Goal: Task Accomplishment & Management: Complete application form

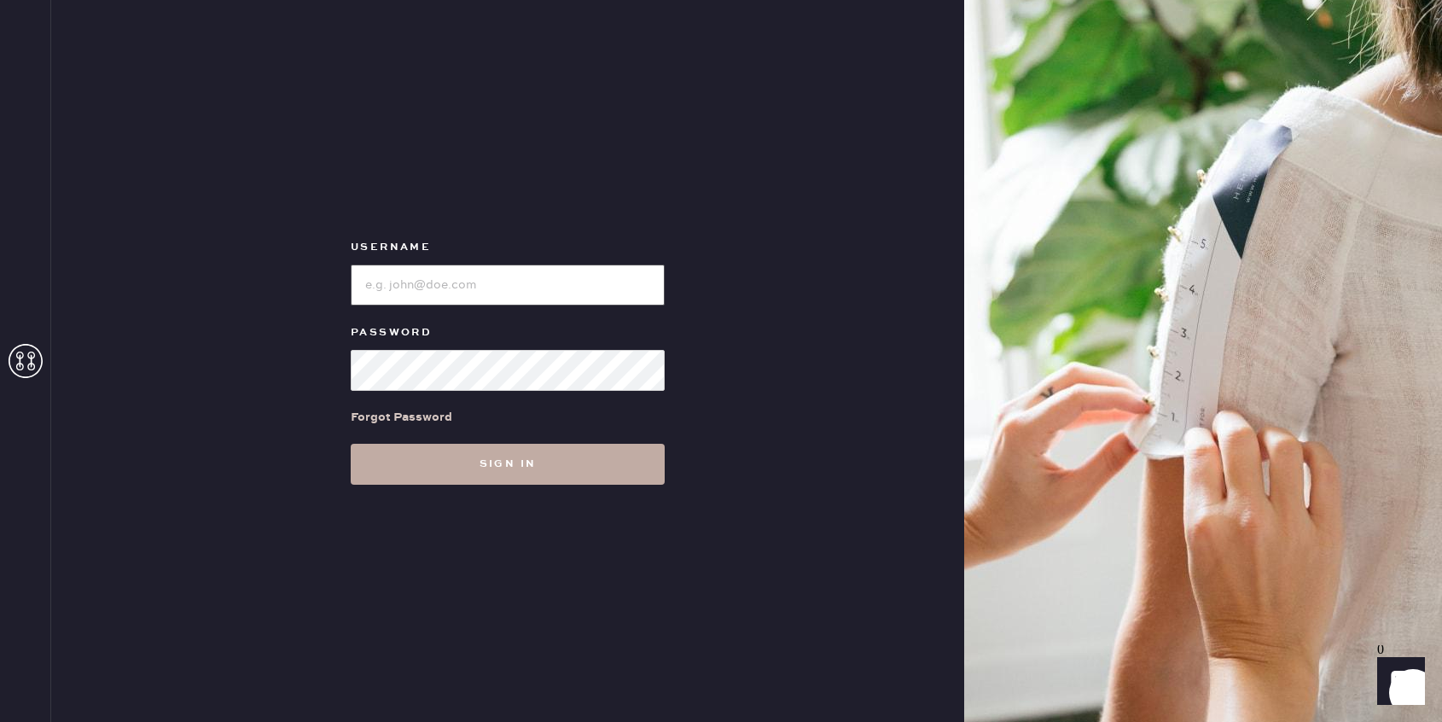
type input "reformationrittenhouse"
click at [469, 469] on button "Sign in" at bounding box center [508, 464] width 314 height 41
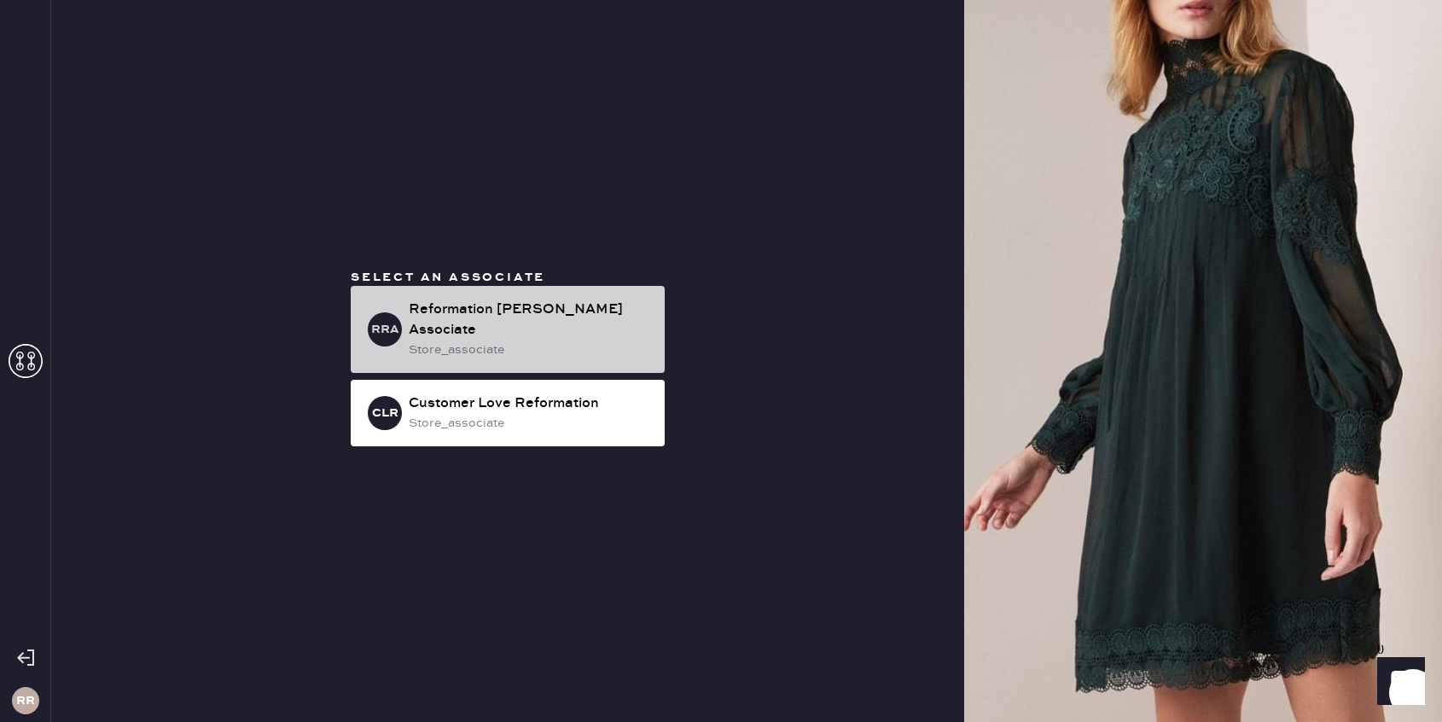
click at [552, 318] on div "Reformation [PERSON_NAME] Associate" at bounding box center [530, 320] width 242 height 41
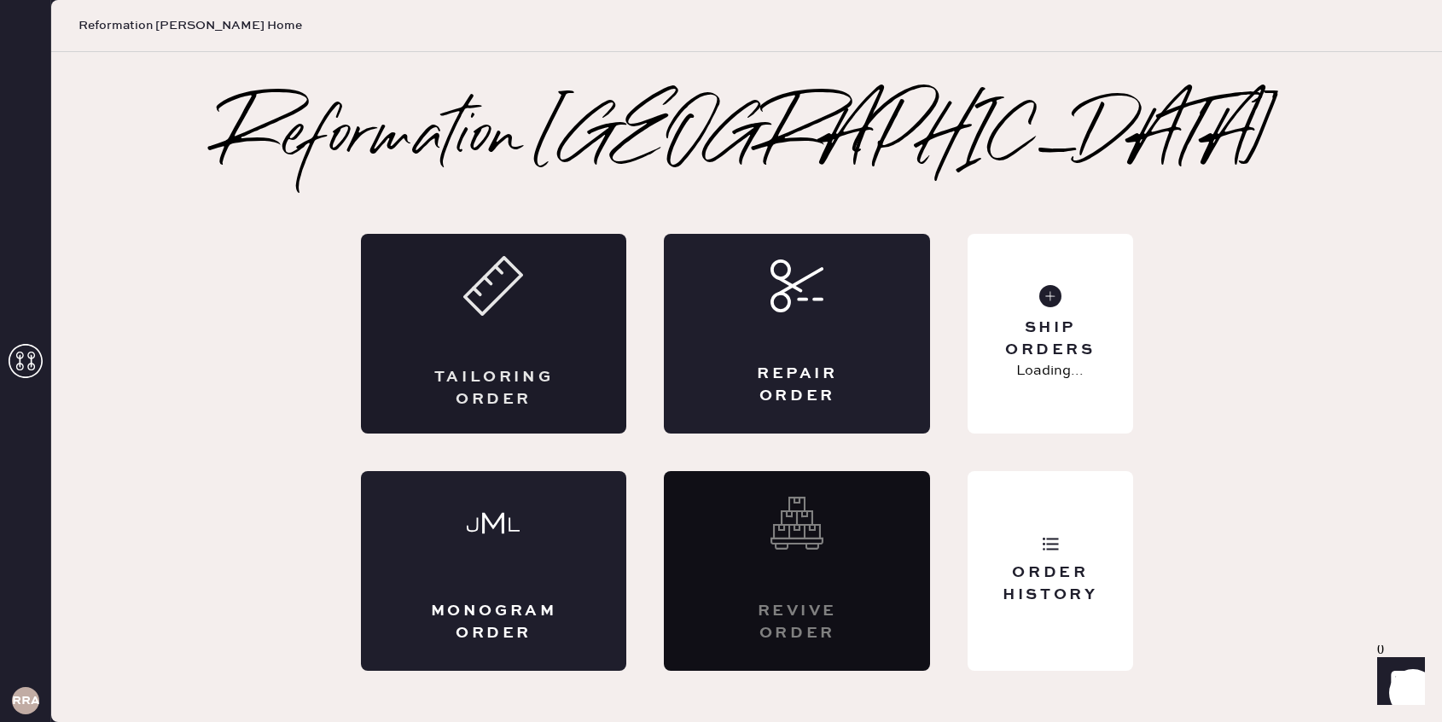
click at [579, 366] on div "Tailoring Order" at bounding box center [494, 334] width 266 height 200
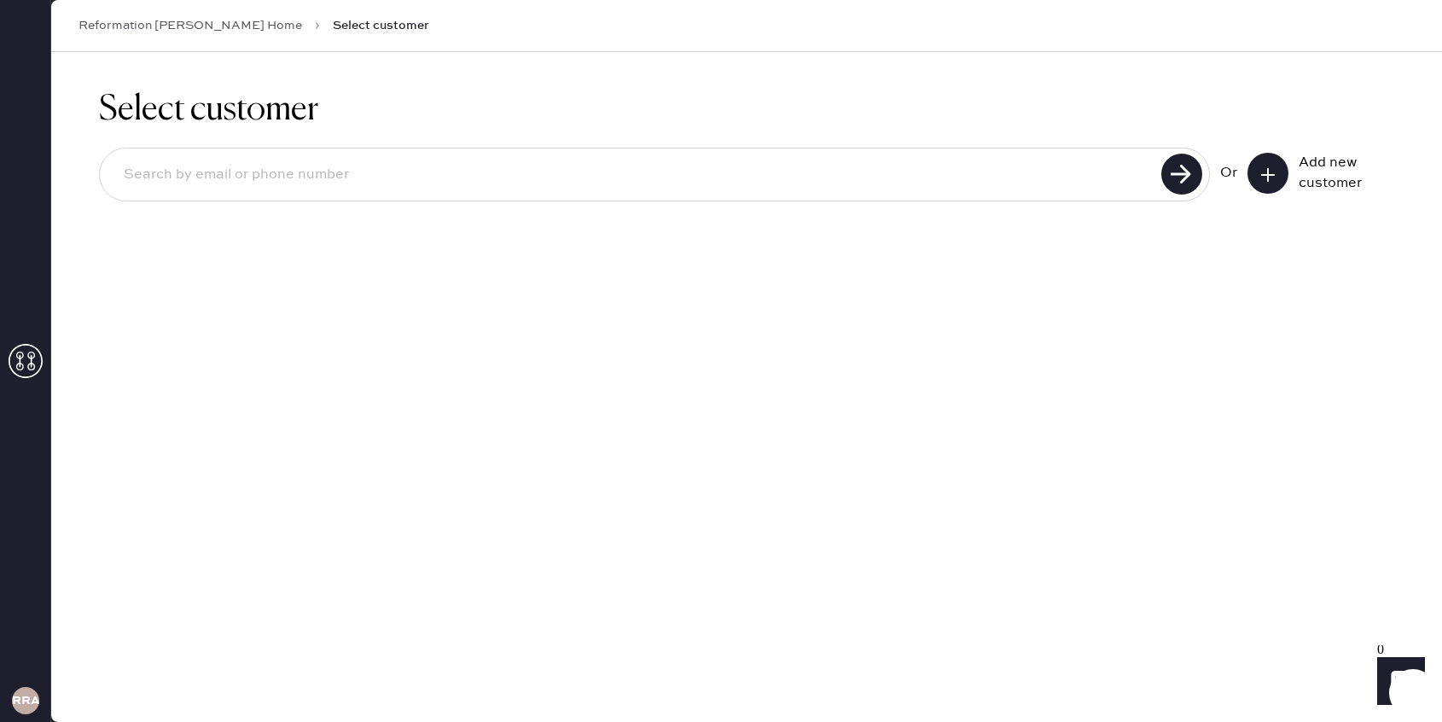
click at [1263, 176] on icon at bounding box center [1268, 174] width 17 height 17
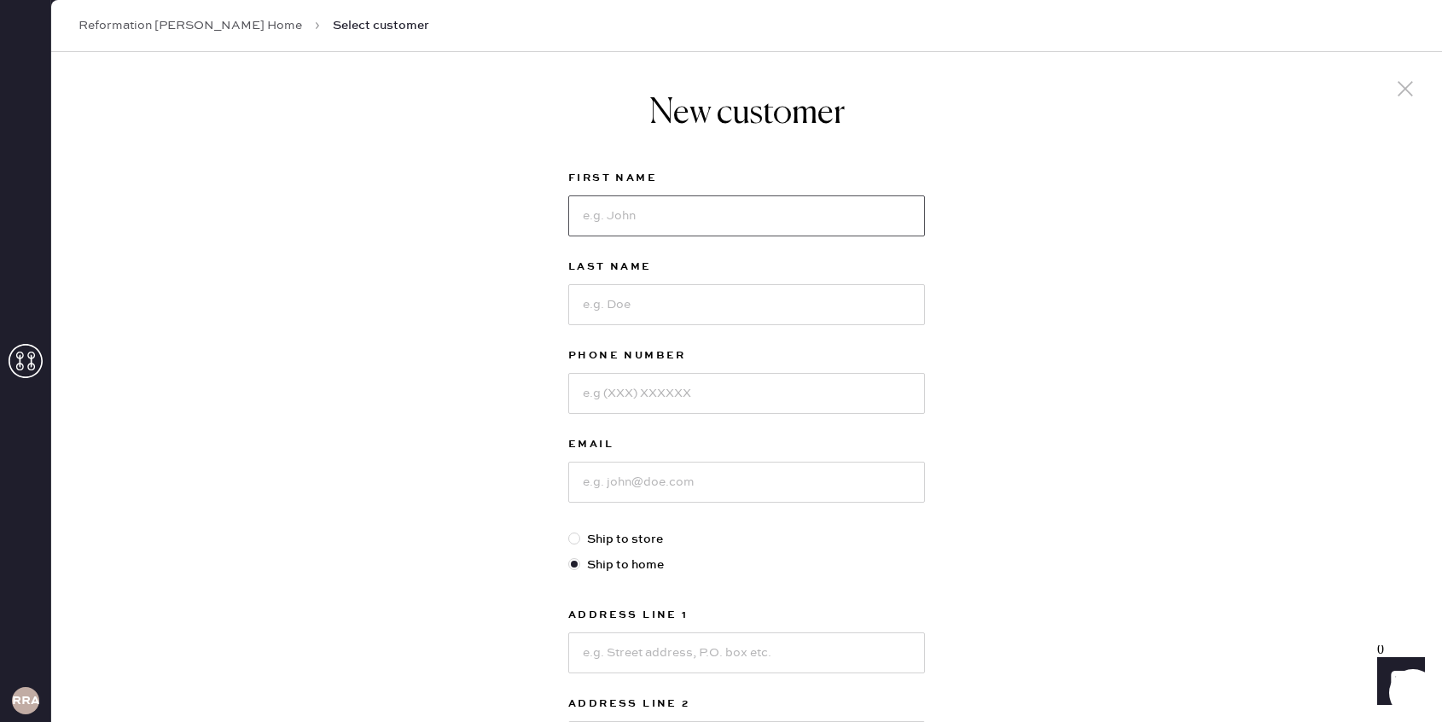
click at [731, 232] on input at bounding box center [746, 215] width 357 height 41
type input "Mia"
type input "[PERSON_NAME]"
drag, startPoint x: 189, startPoint y: 52, endPoint x: 114, endPoint y: 3, distance: 90.7
click at [188, 49] on body "Layer 1 Layer 1 RRA Reformation [PERSON_NAME] Home Select customer Select custo…" at bounding box center [721, 361] width 1442 height 722
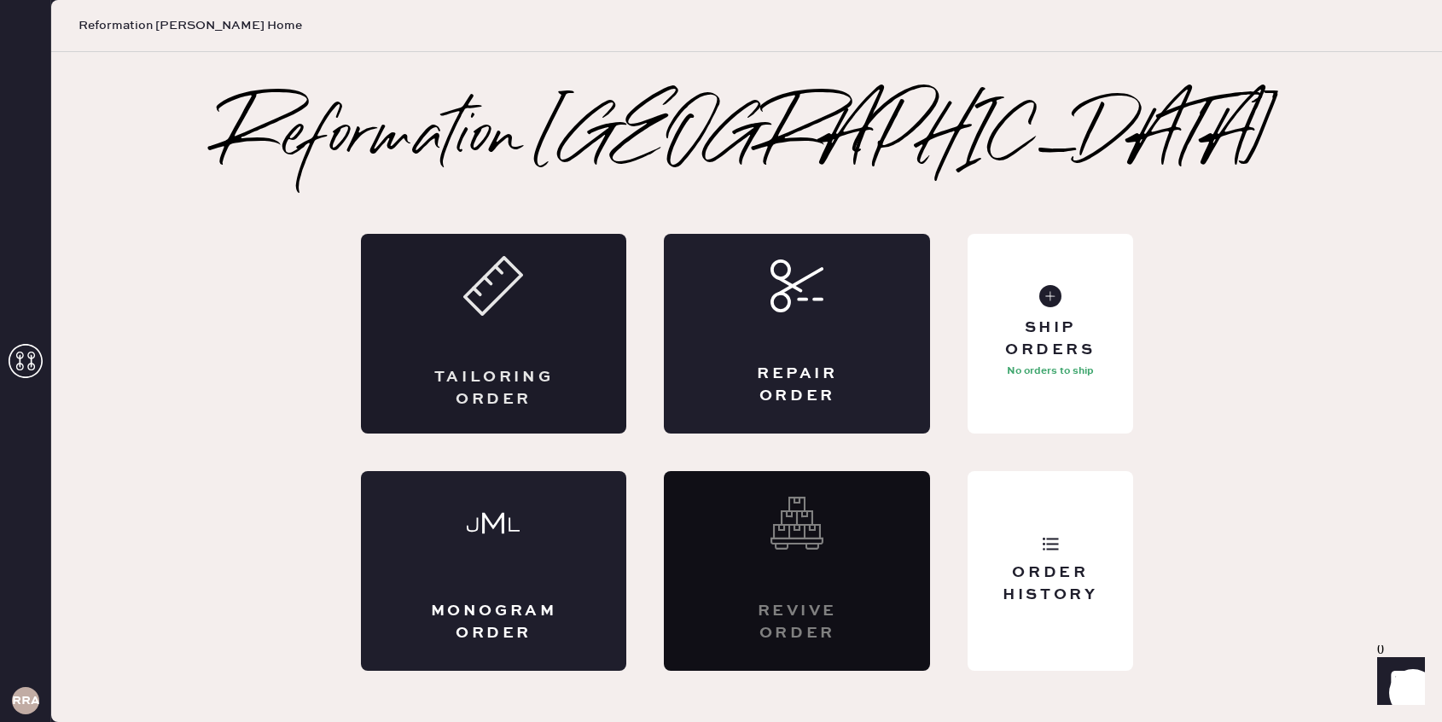
click at [519, 352] on div "Tailoring Order" at bounding box center [494, 334] width 266 height 200
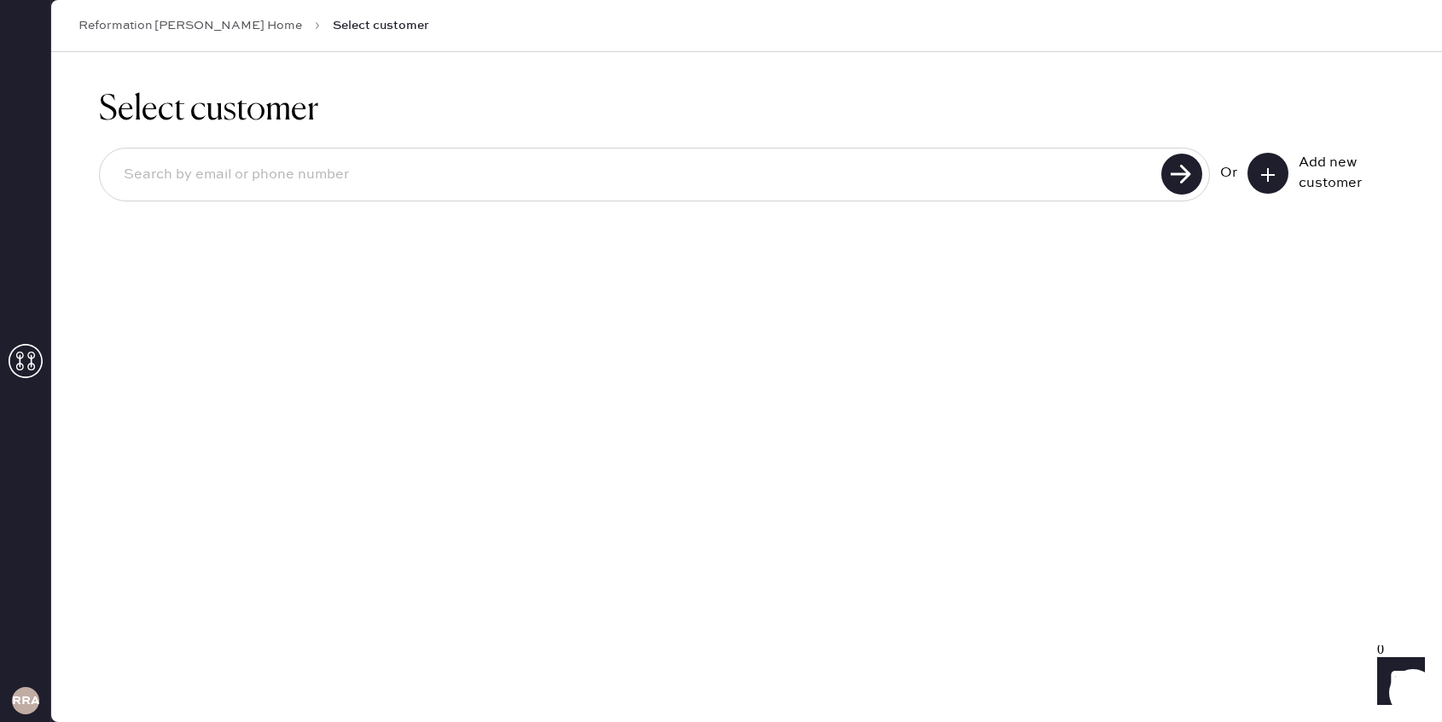
click at [995, 177] on input at bounding box center [633, 174] width 1046 height 39
type input "[EMAIL_ADDRESS][DOMAIN_NAME]"
click at [1179, 163] on use at bounding box center [1181, 174] width 41 height 41
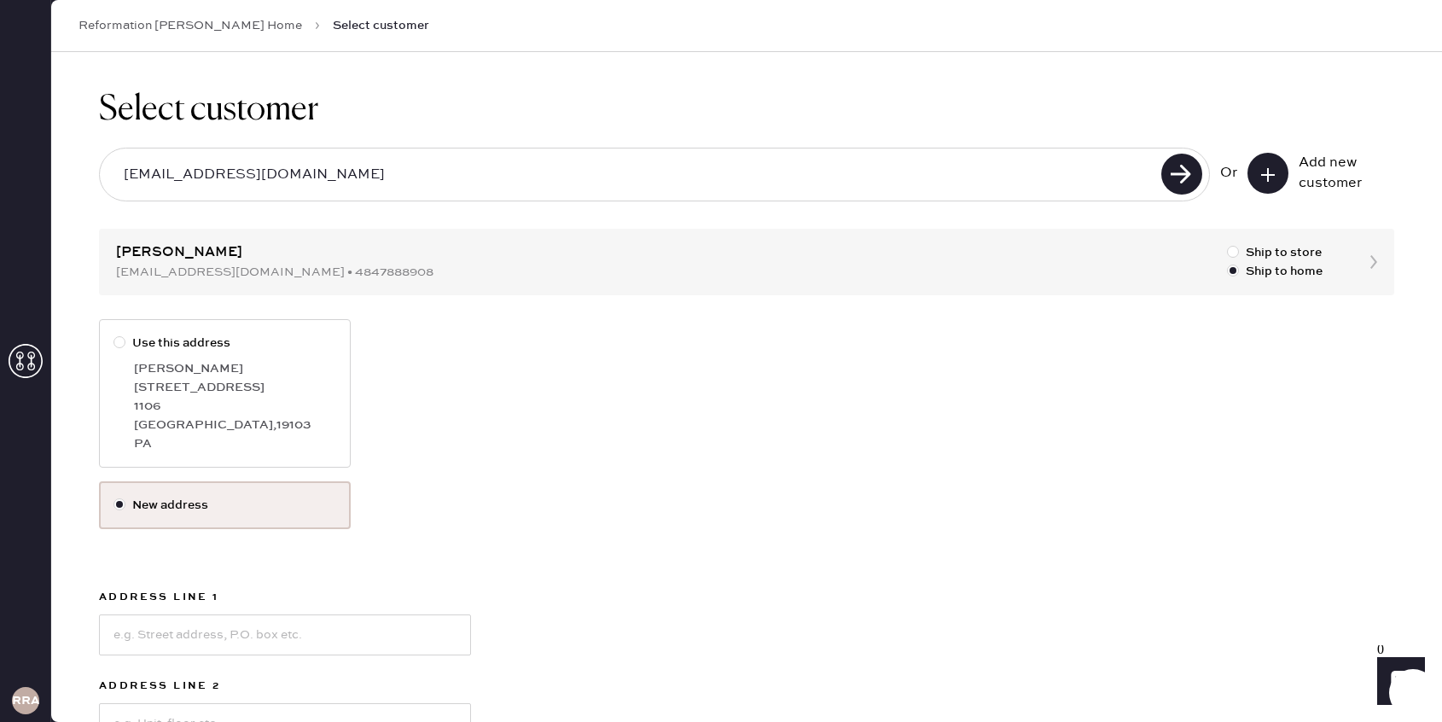
click at [251, 424] on div "[GEOGRAPHIC_DATA] , 19103" at bounding box center [235, 425] width 202 height 19
click at [114, 335] on input "Use this address" at bounding box center [114, 334] width 1 height 1
radio input "true"
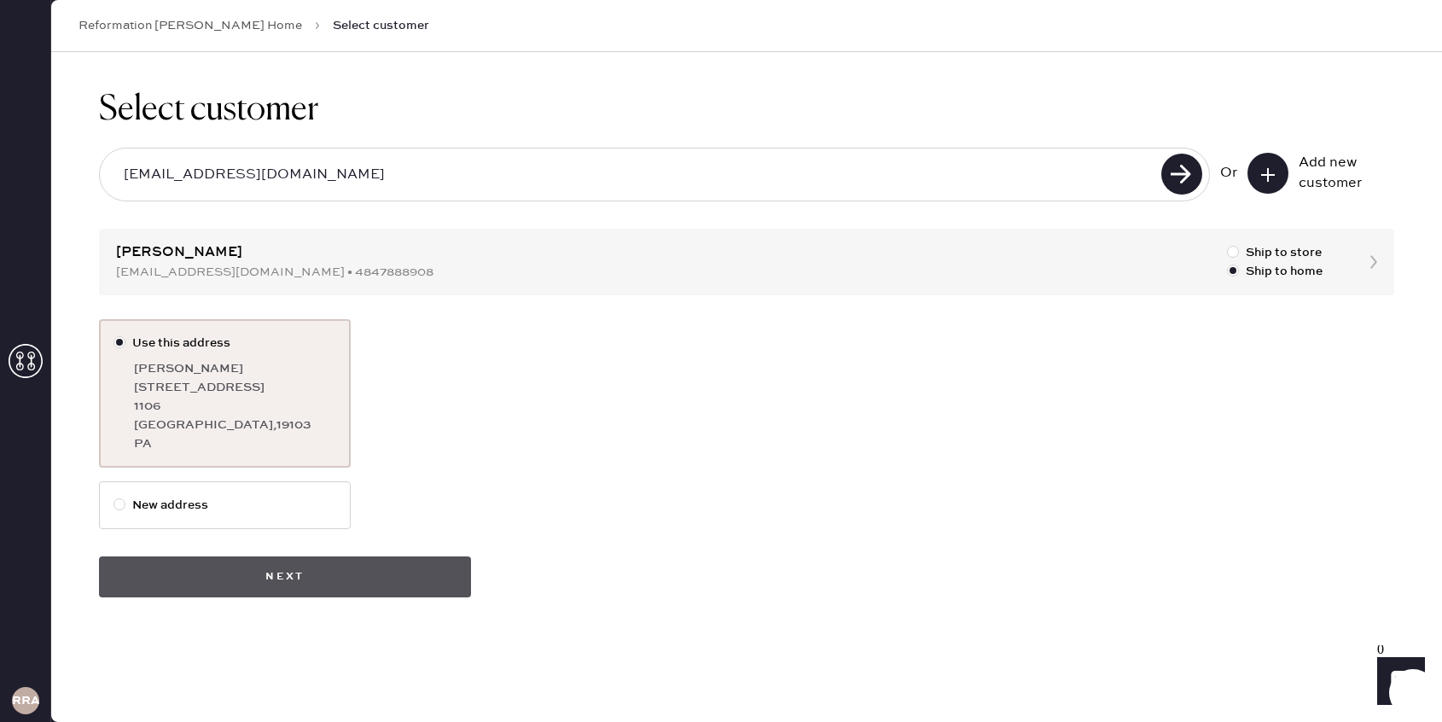
click at [263, 580] on button "Next" at bounding box center [285, 576] width 372 height 41
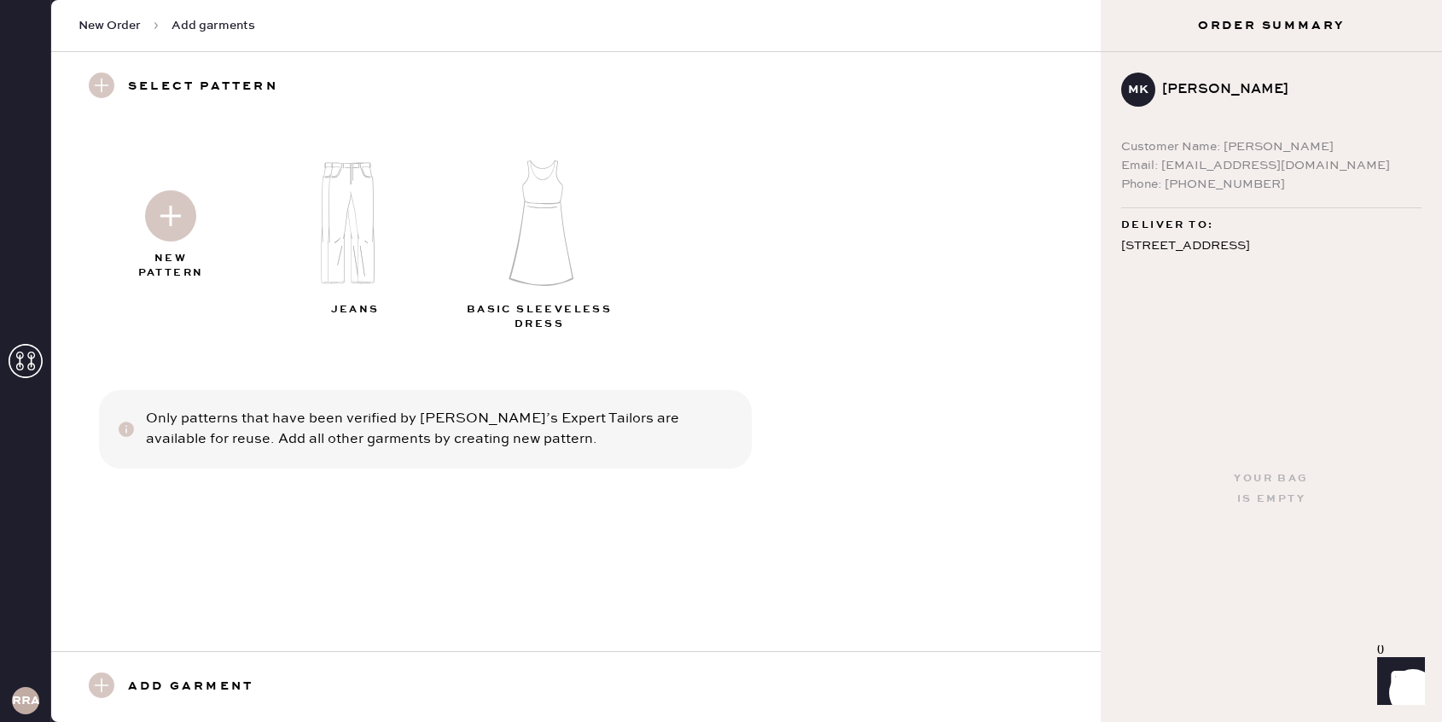
click at [307, 210] on img at bounding box center [358, 223] width 184 height 148
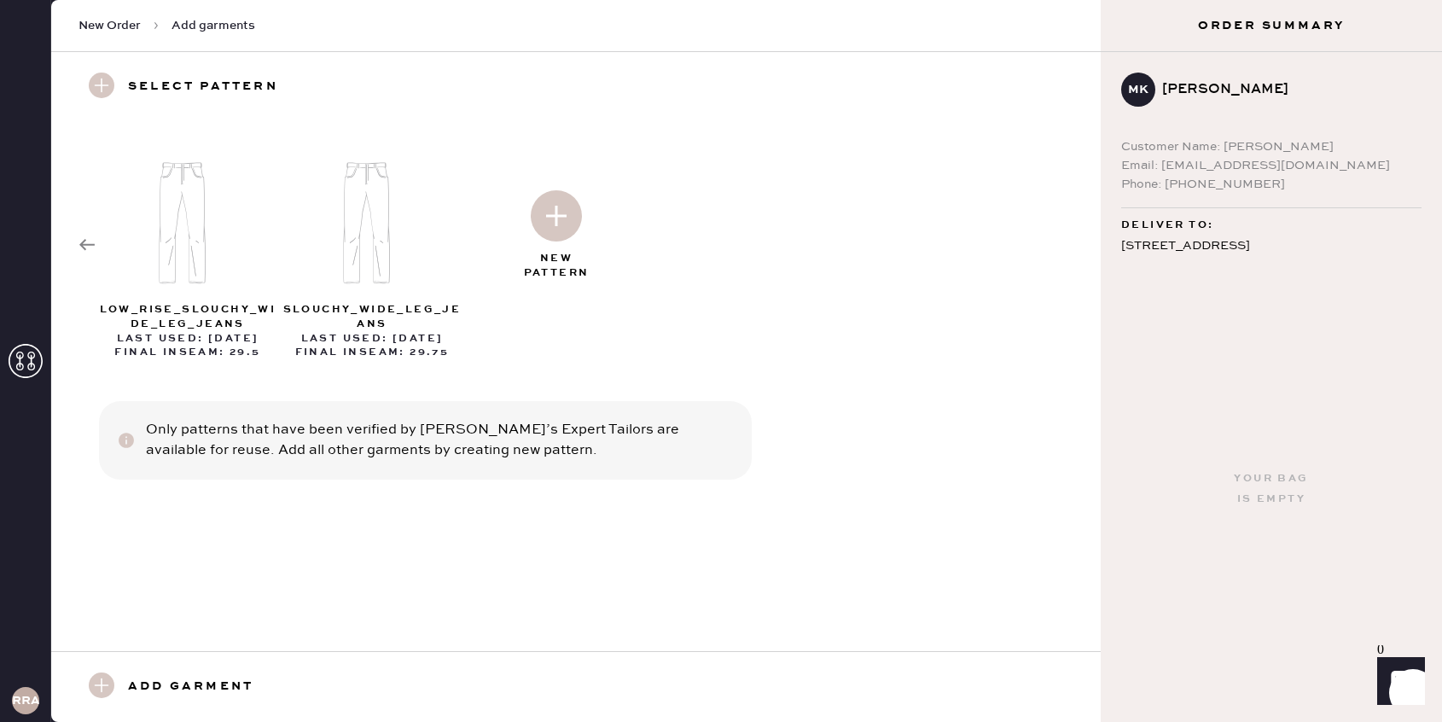
click at [560, 242] on div at bounding box center [556, 212] width 184 height 85
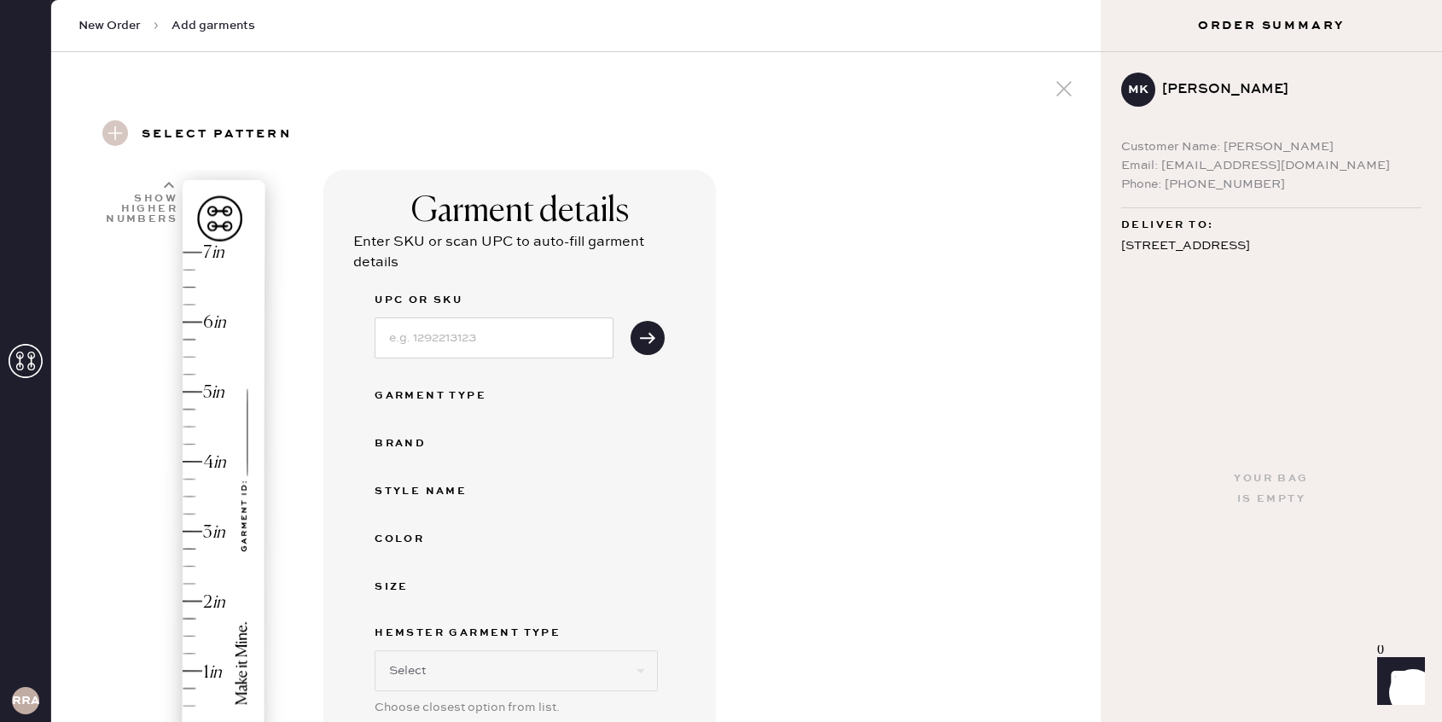
select select "2"
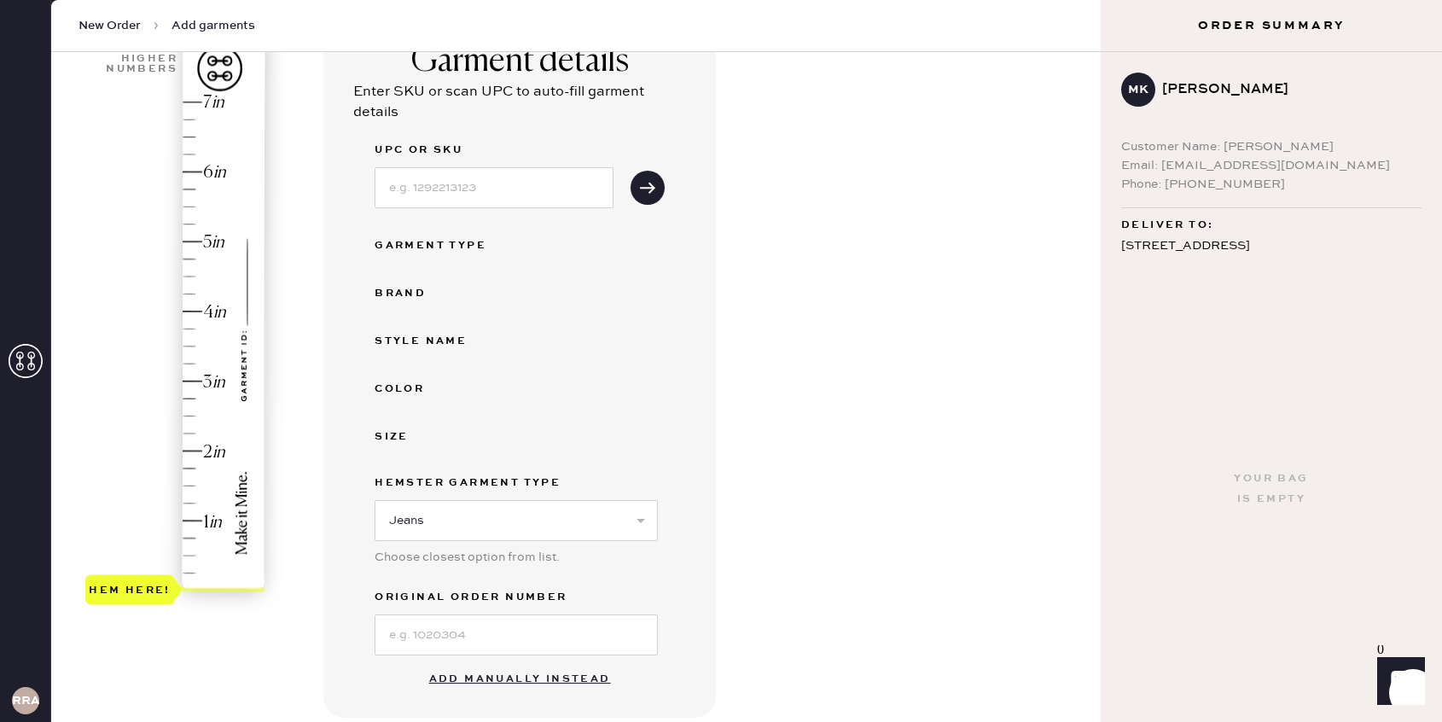
scroll to position [385, 0]
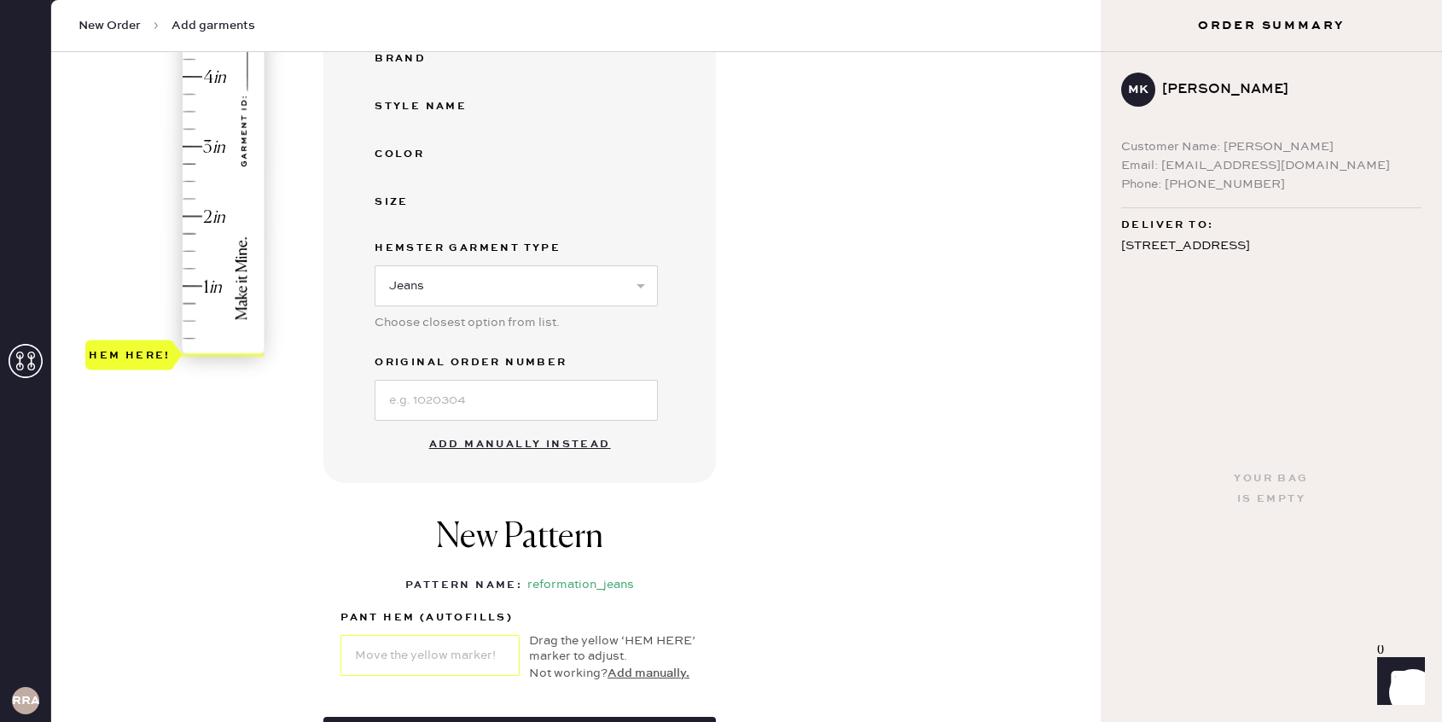
click at [535, 441] on button "Add manually instead" at bounding box center [520, 445] width 202 height 34
select select "2"
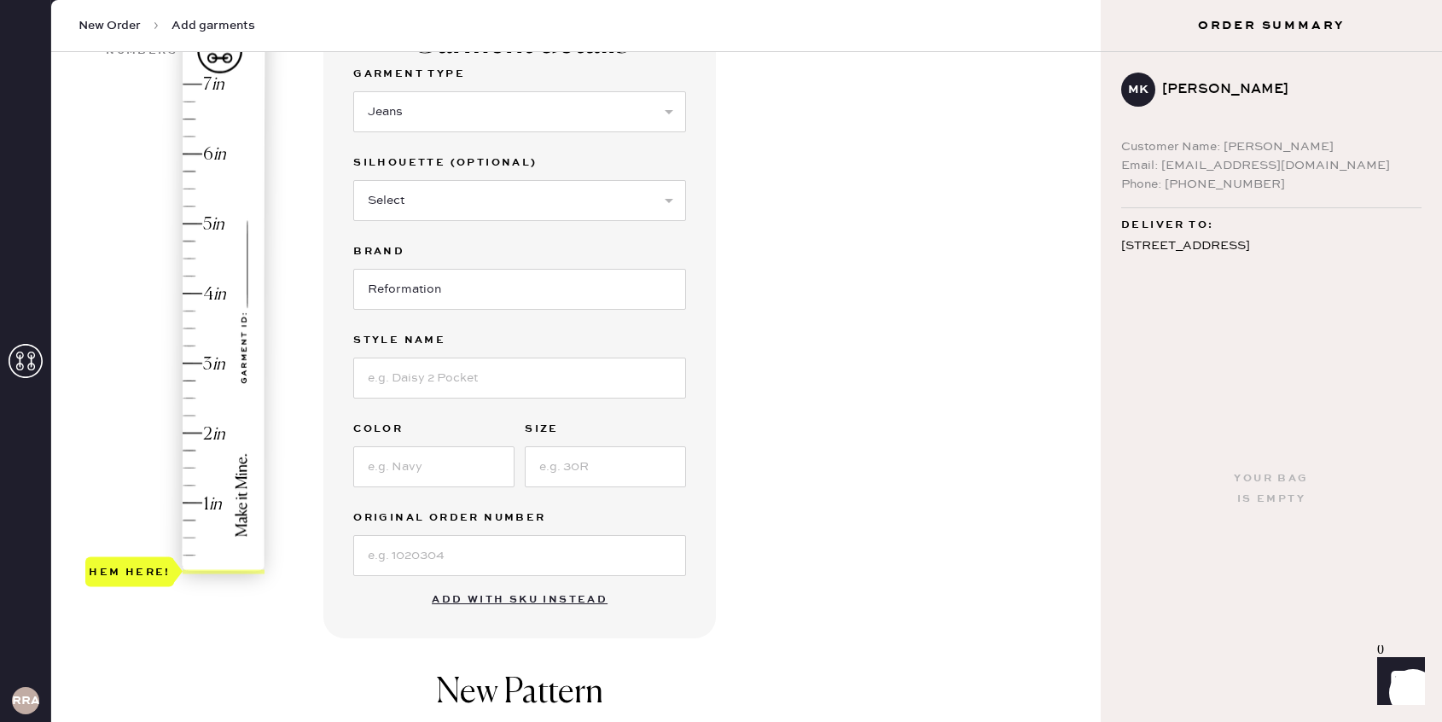
scroll to position [160, 0]
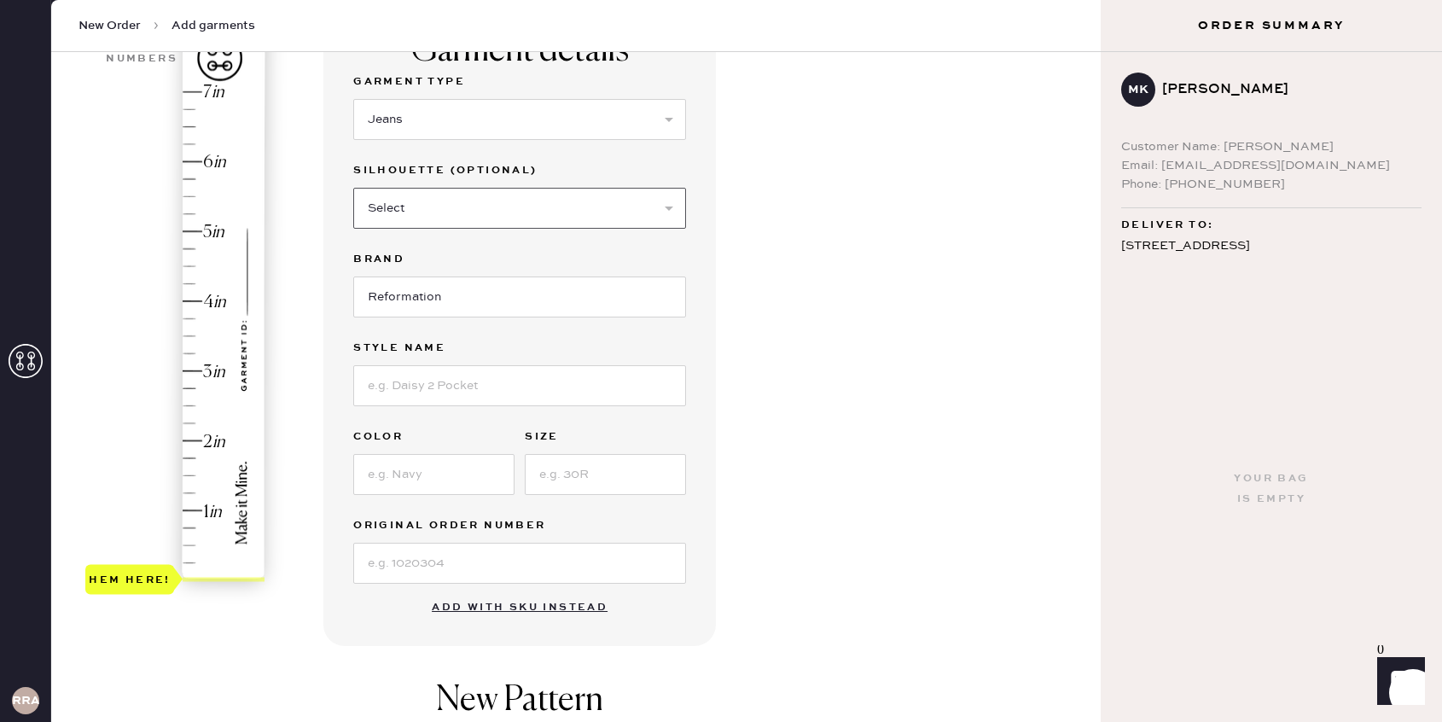
click at [489, 217] on select "Select Shorts Cropped Flare Boot Cut Straight Skinny Other" at bounding box center [519, 208] width 333 height 41
select select "7"
click at [490, 384] on input at bounding box center [519, 385] width 333 height 41
type input "Kara Low Rise Loose Flare Jeans"
click at [431, 451] on div at bounding box center [433, 473] width 161 height 44
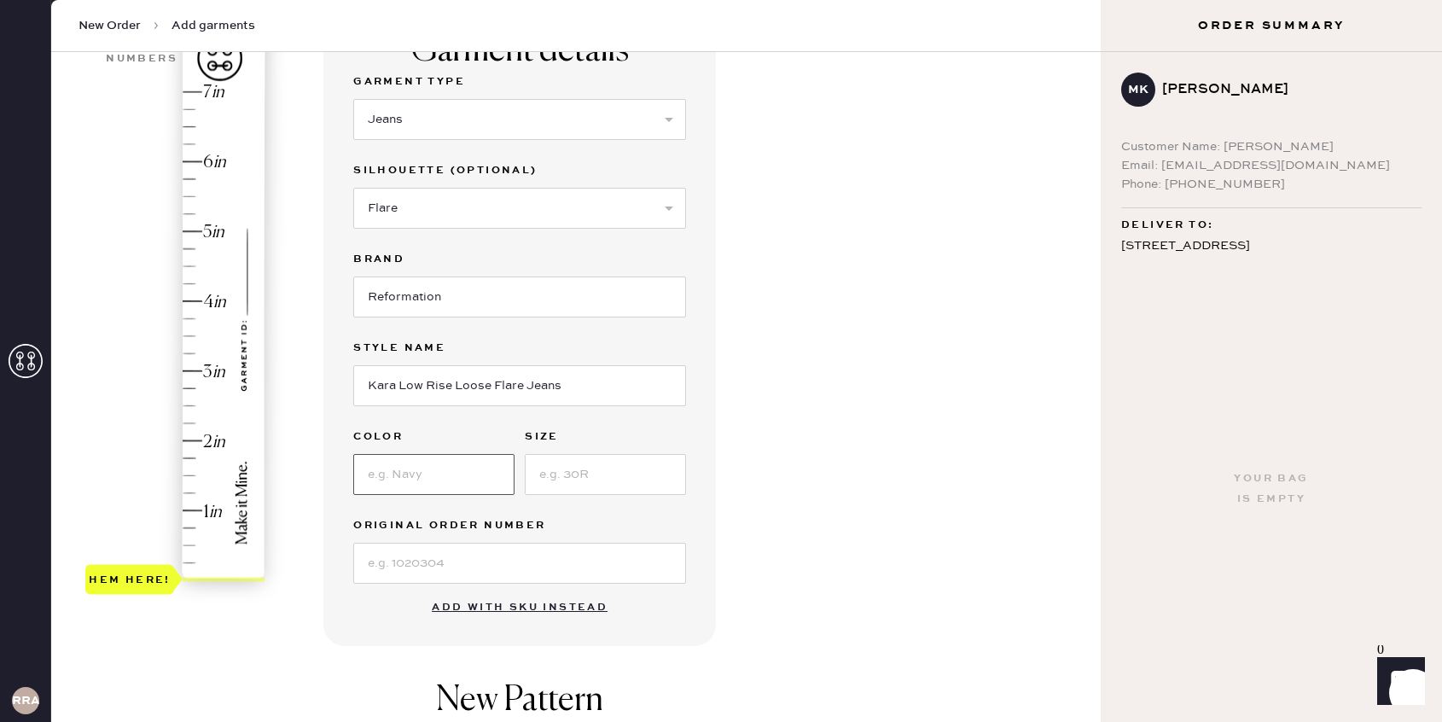
click at [431, 479] on input at bounding box center [433, 474] width 161 height 41
type input "[PERSON_NAME]"
click at [585, 467] on input at bounding box center [605, 474] width 161 height 41
type input "25"
type input "1.75"
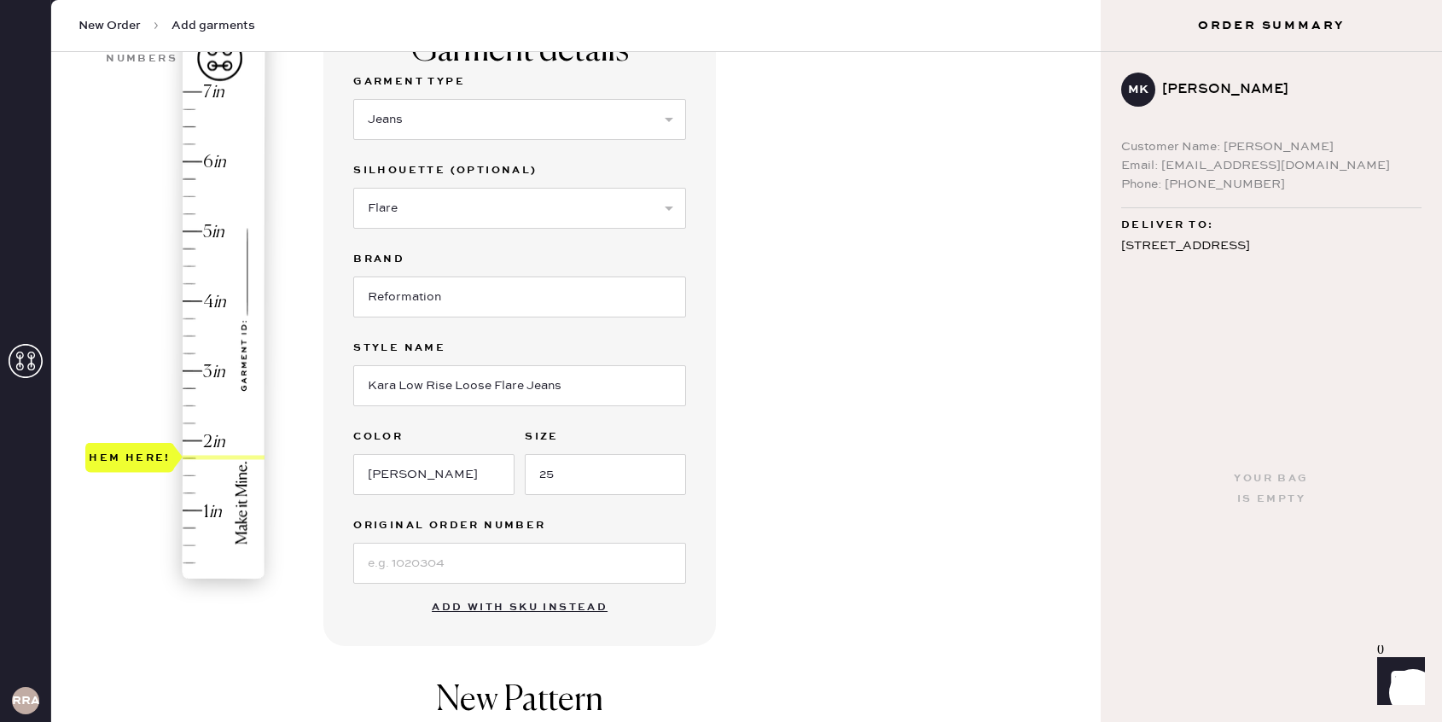
drag, startPoint x: 119, startPoint y: 570, endPoint x: 114, endPoint y: 455, distance: 115.3
click at [114, 454] on div "Hem here!" at bounding box center [130, 457] width 82 height 20
click at [490, 552] on input at bounding box center [519, 563] width 333 height 41
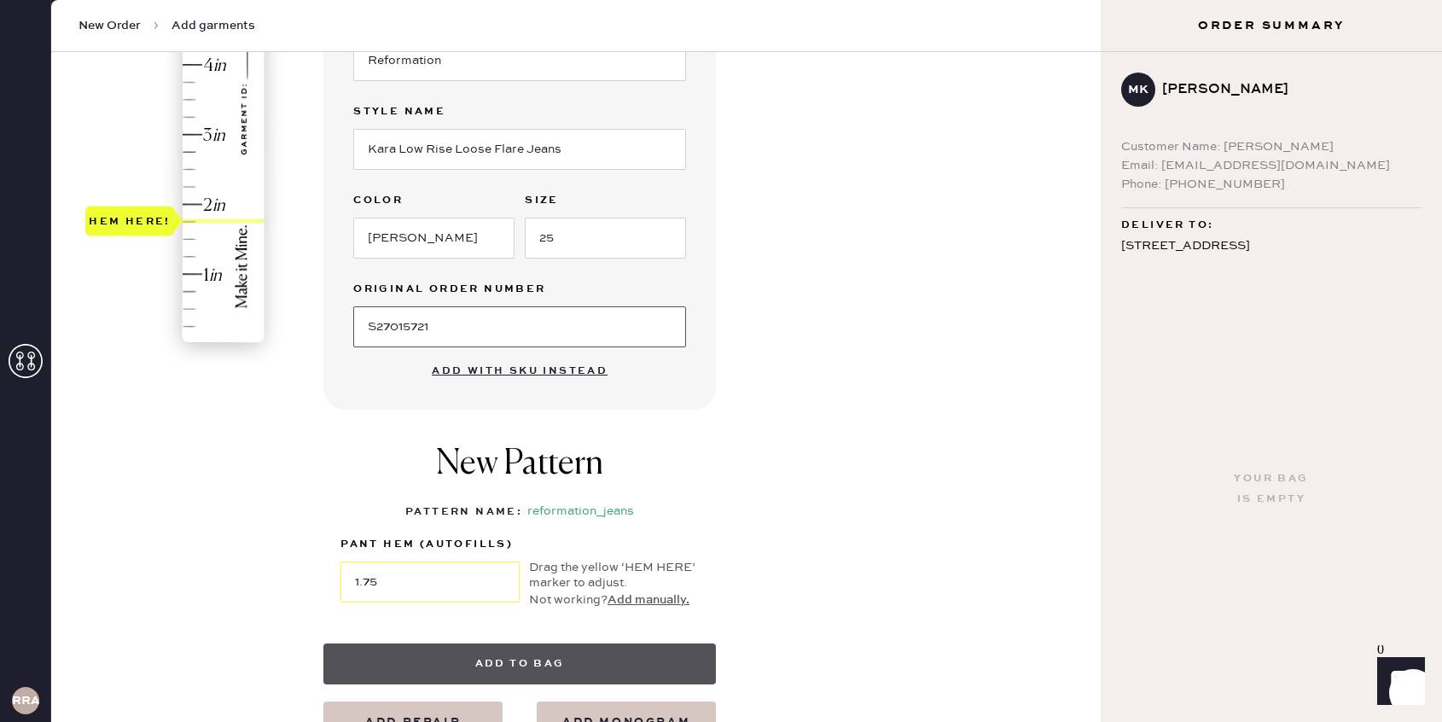
type input "S27015721"
click at [503, 646] on button "Add to bag" at bounding box center [519, 663] width 393 height 41
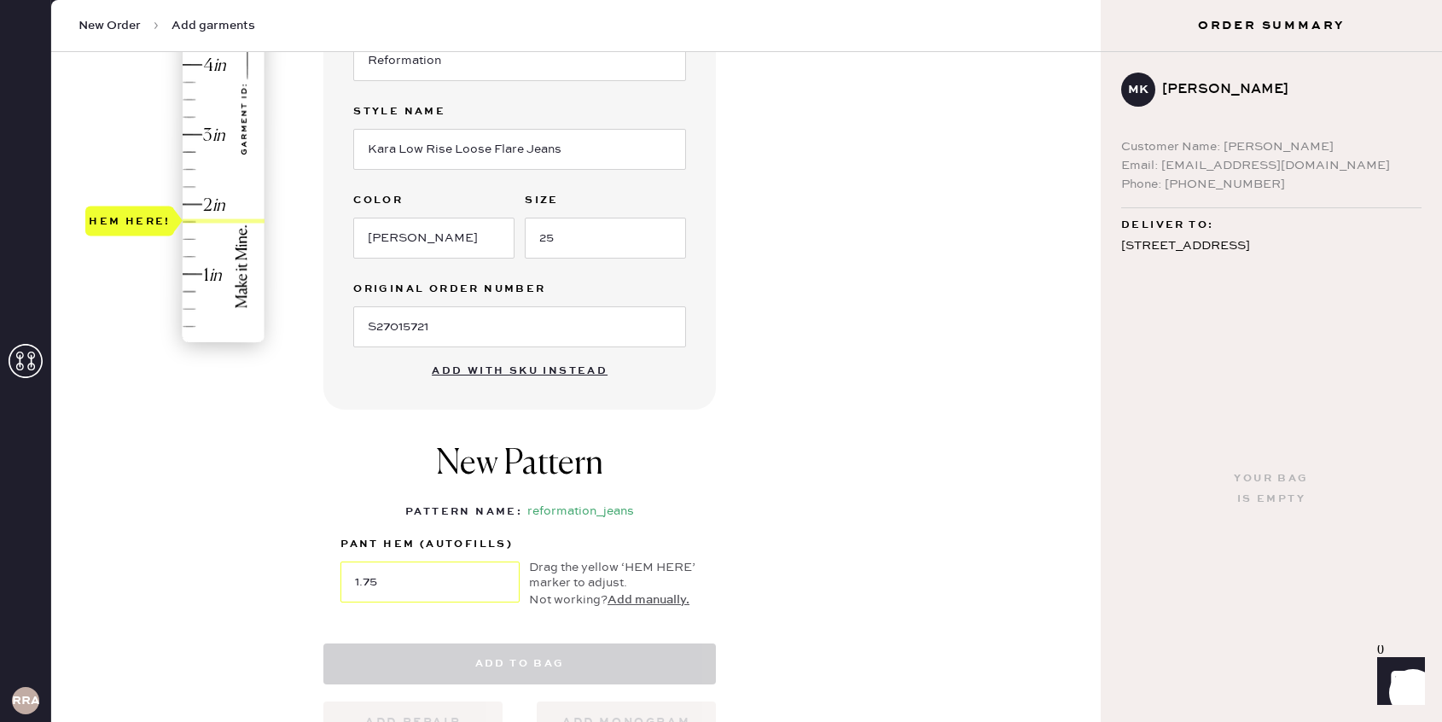
select select "2"
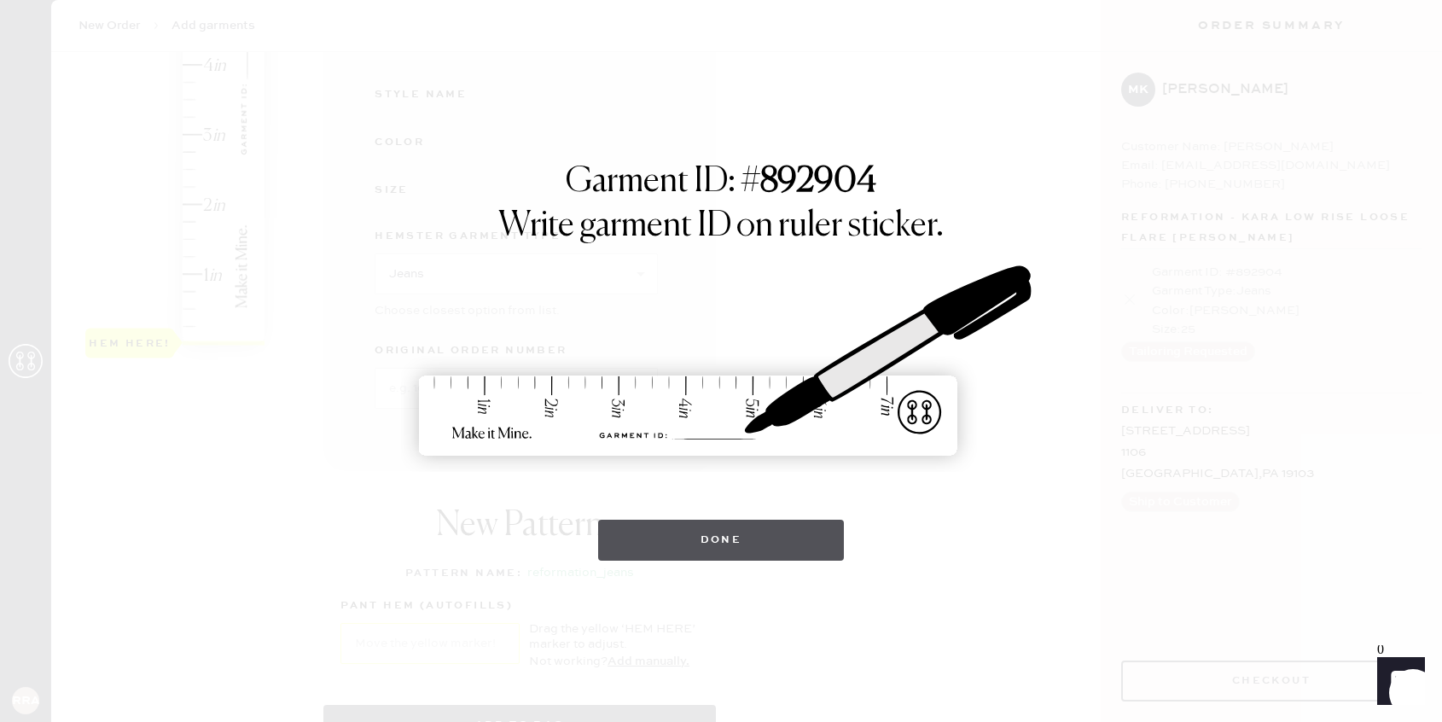
click at [707, 554] on button "Done" at bounding box center [721, 540] width 247 height 41
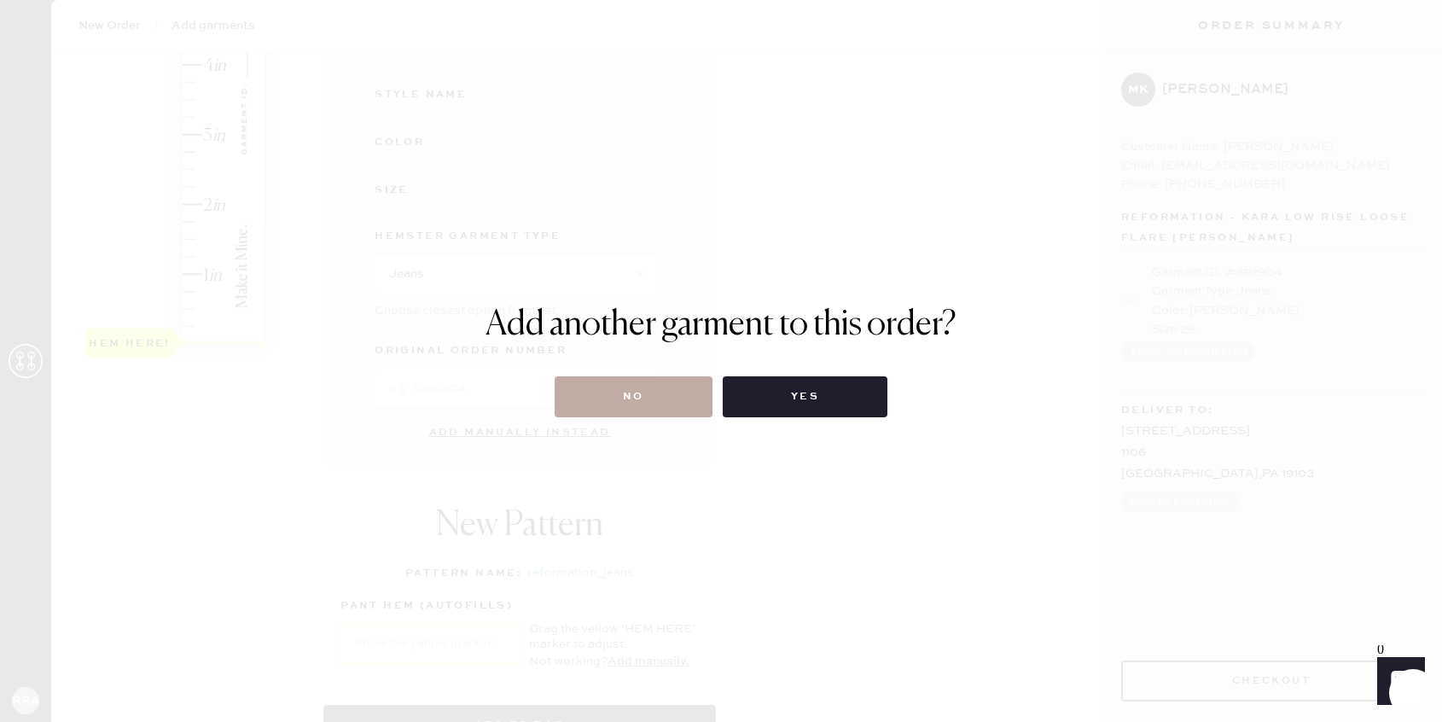
click at [649, 410] on button "No" at bounding box center [634, 396] width 158 height 41
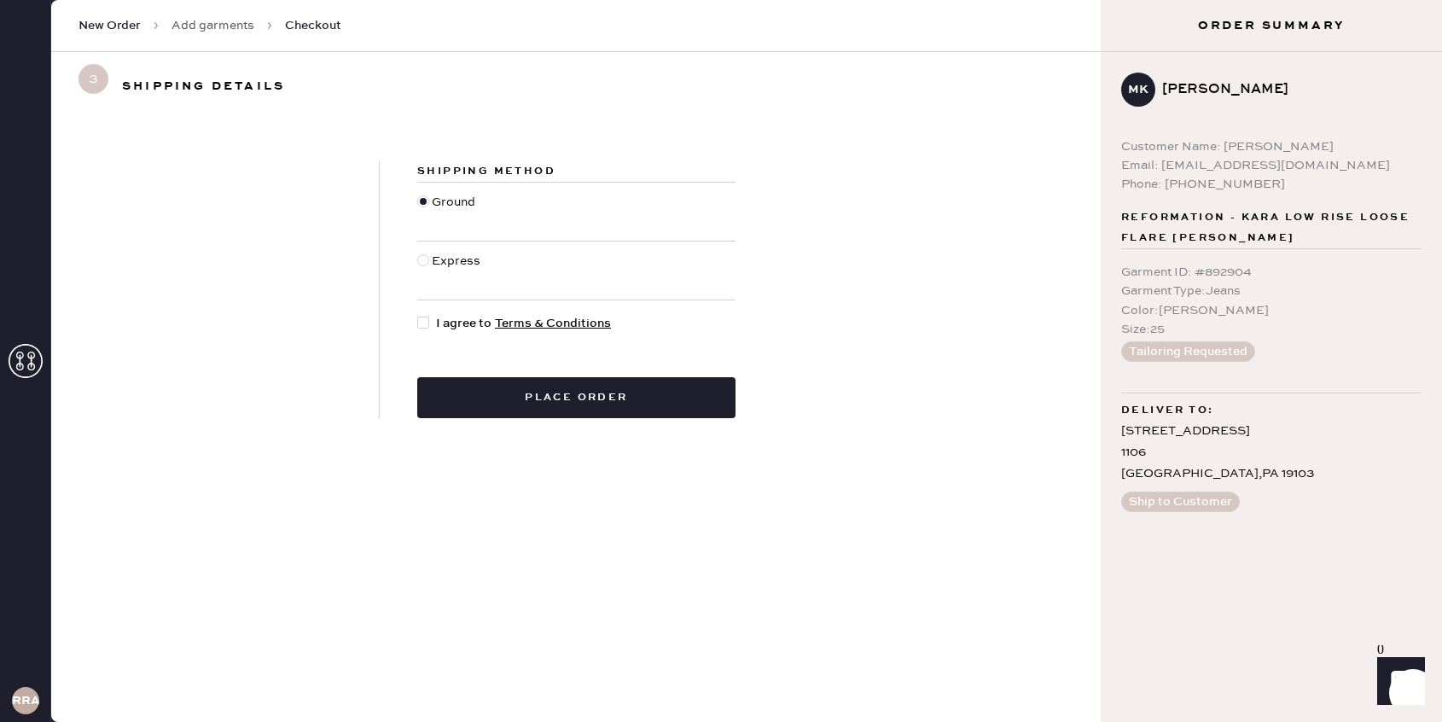
click at [453, 340] on div "Shipping Method Ground Express I agree to Terms & Conditions Place order" at bounding box center [576, 289] width 393 height 257
click at [448, 321] on span "I agree to Terms & Conditions" at bounding box center [523, 323] width 175 height 19
click at [418, 315] on input "I agree to Terms & Conditions" at bounding box center [417, 314] width 1 height 1
checkbox input "true"
click at [497, 401] on button "Place order" at bounding box center [576, 397] width 318 height 41
